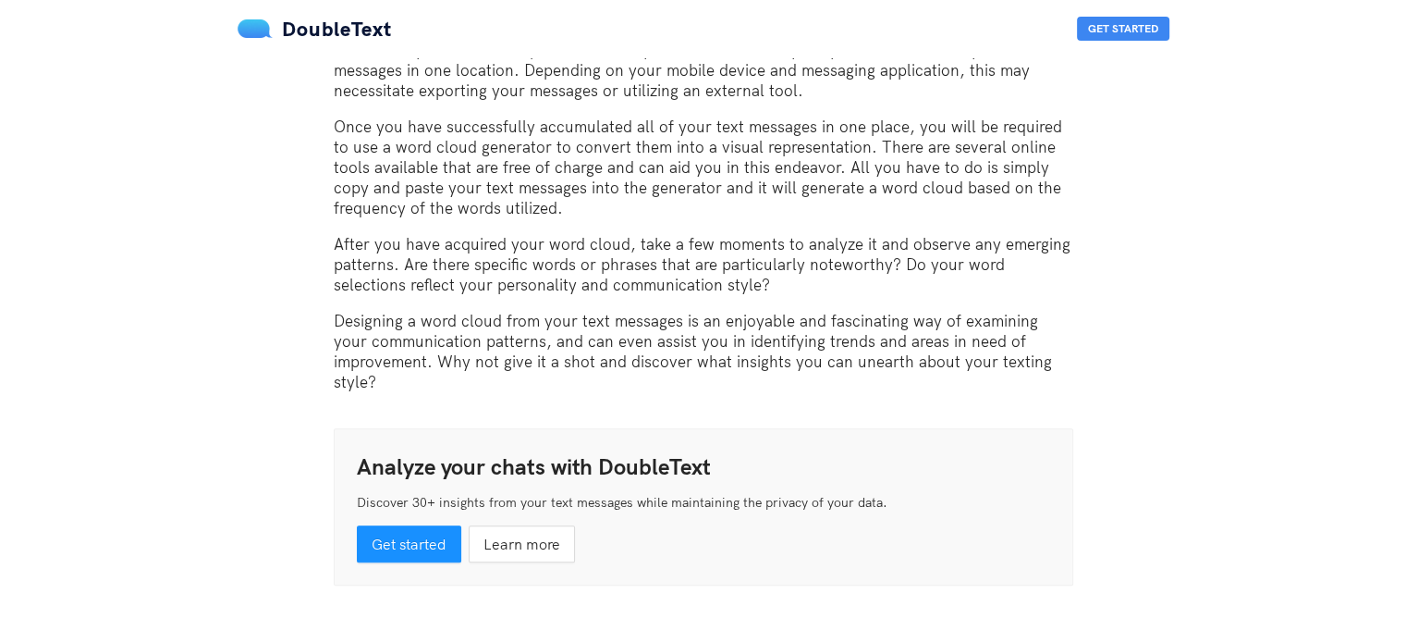
scroll to position [1294, 0]
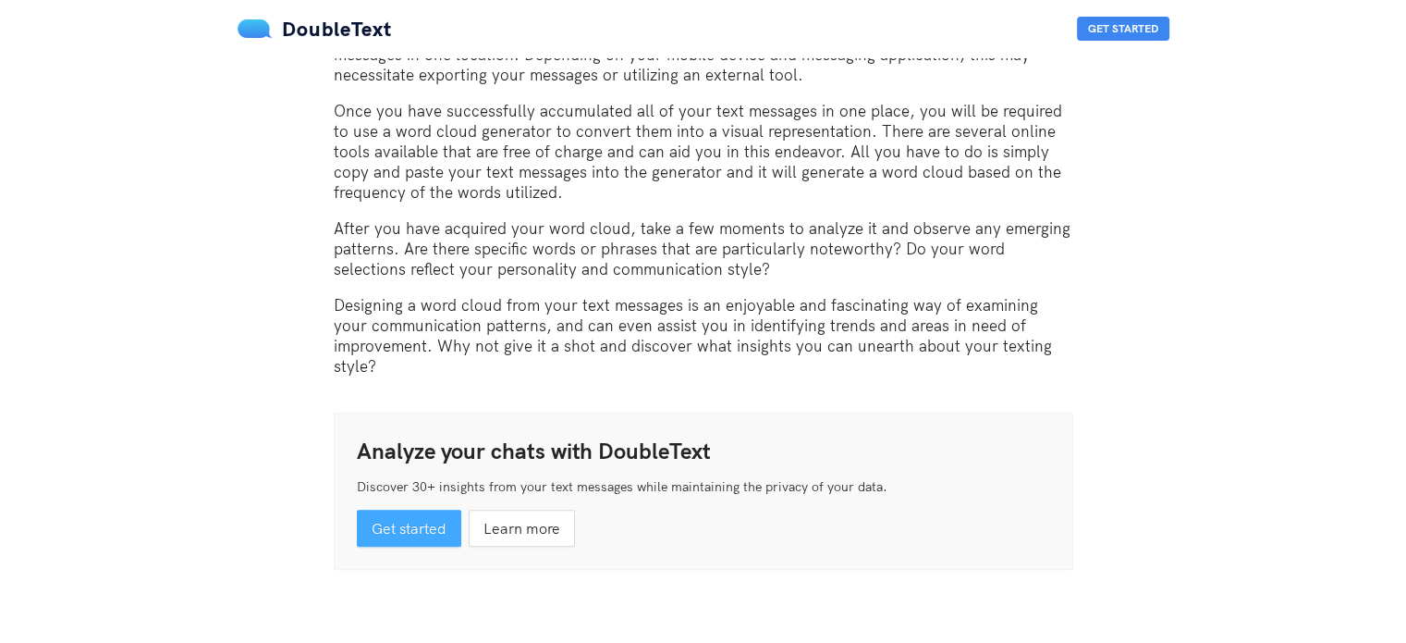
click at [392, 529] on span "Get started" at bounding box center [409, 528] width 75 height 23
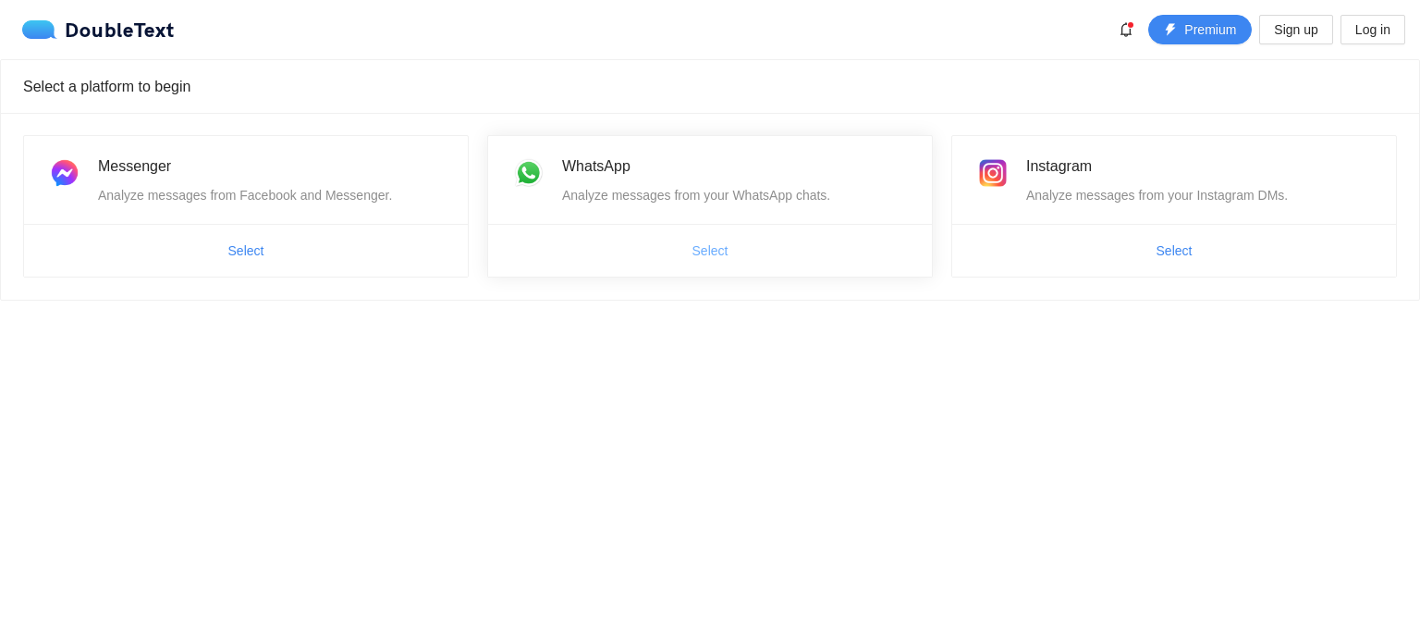
click at [705, 243] on span "Select" at bounding box center [711, 250] width 36 height 20
